Goal: Check status: Check status

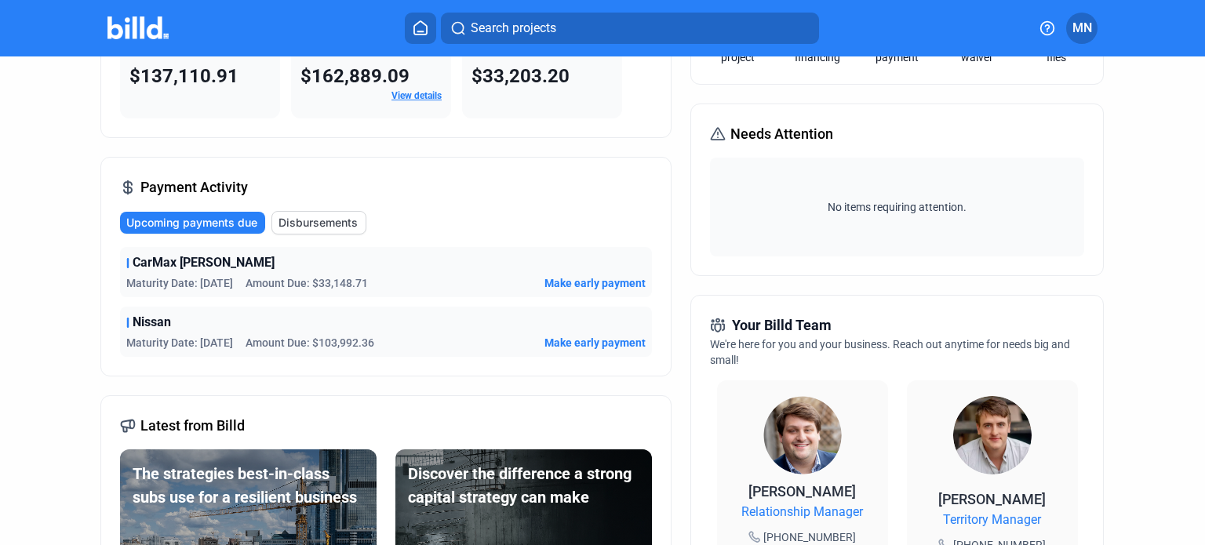
scroll to position [157, 0]
click at [315, 216] on span "Disbursements" at bounding box center [318, 222] width 79 height 16
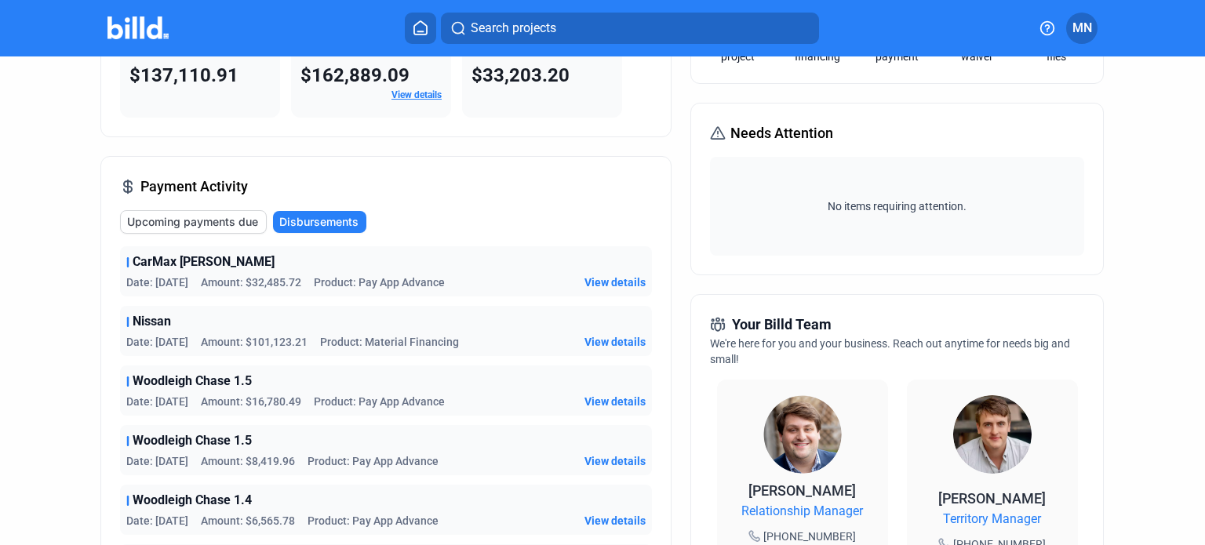
click at [211, 225] on span "Upcoming payments due" at bounding box center [192, 222] width 131 height 16
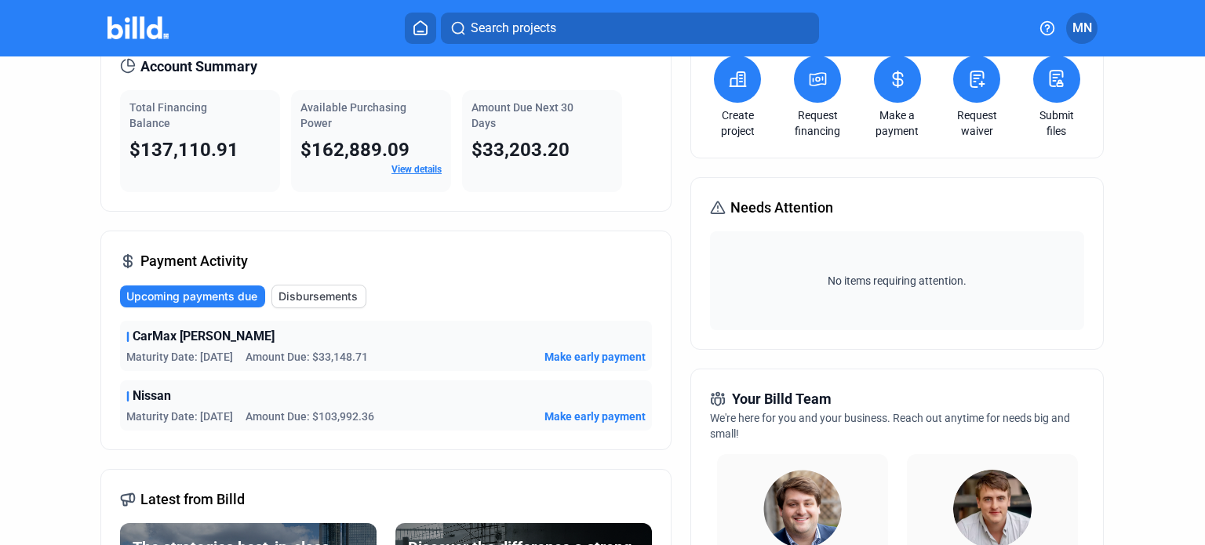
scroll to position [0, 0]
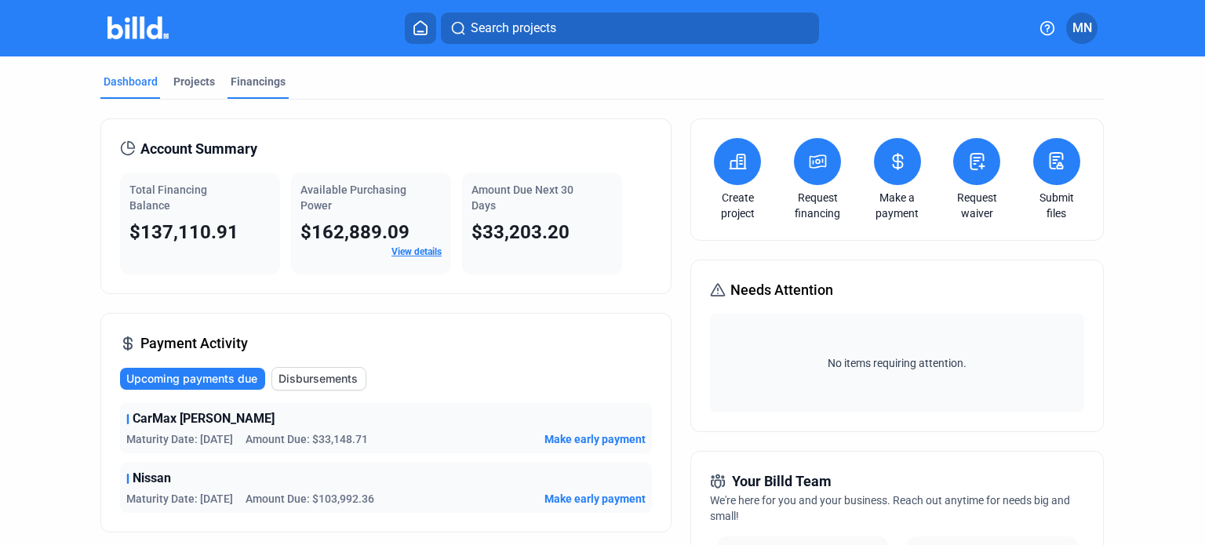
click at [254, 79] on div "Financings" at bounding box center [258, 82] width 55 height 16
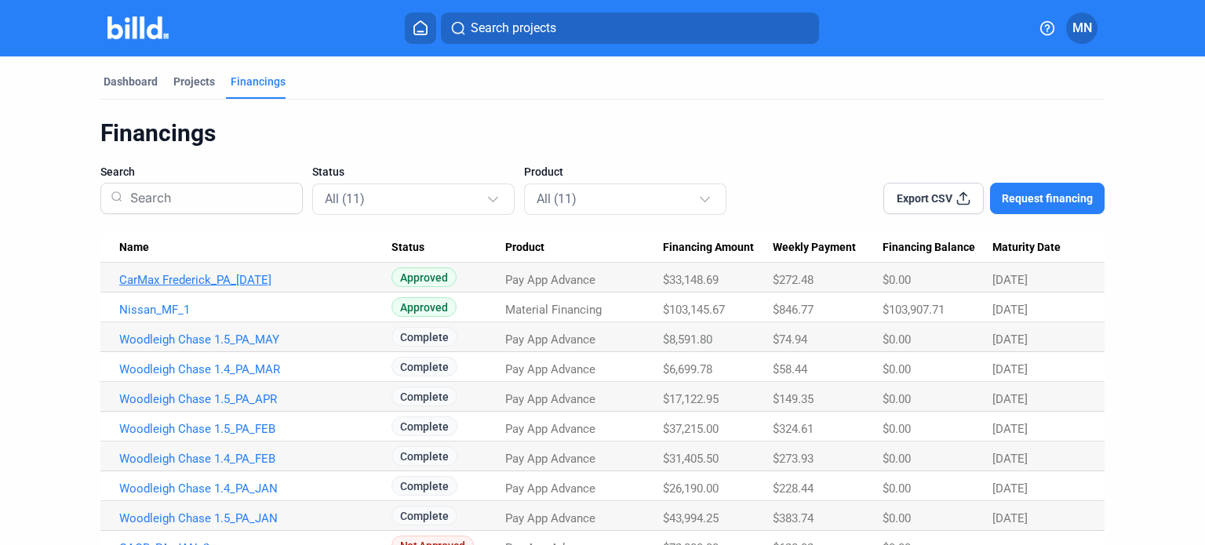
click at [207, 279] on link "CarMax Frederick_PA_[DATE]" at bounding box center [255, 280] width 272 height 14
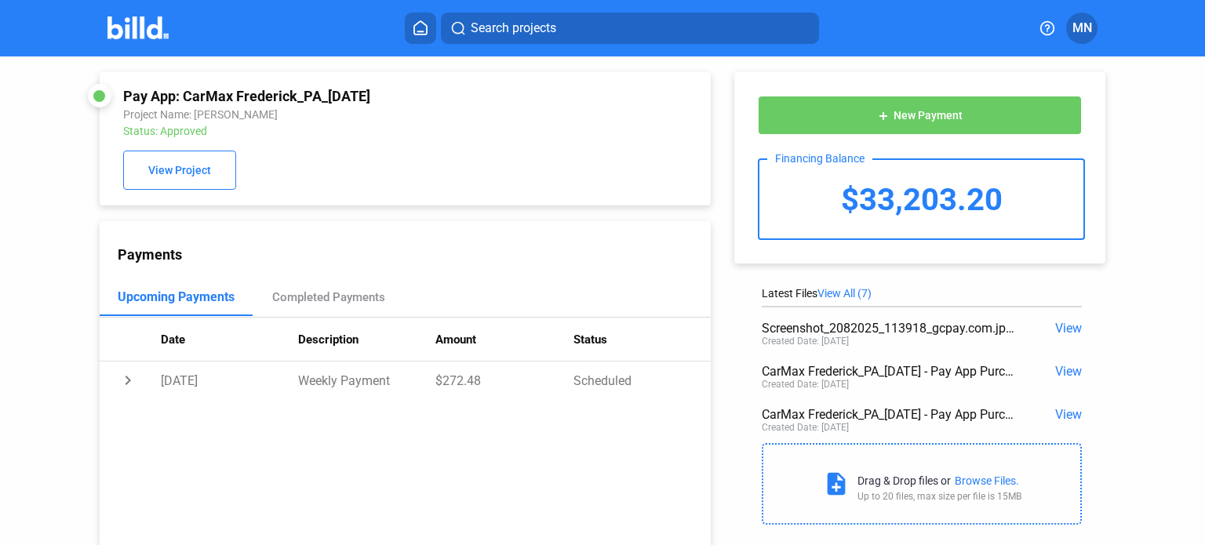
click at [424, 24] on icon at bounding box center [420, 27] width 13 height 13
